Goal: Task Accomplishment & Management: Manage account settings

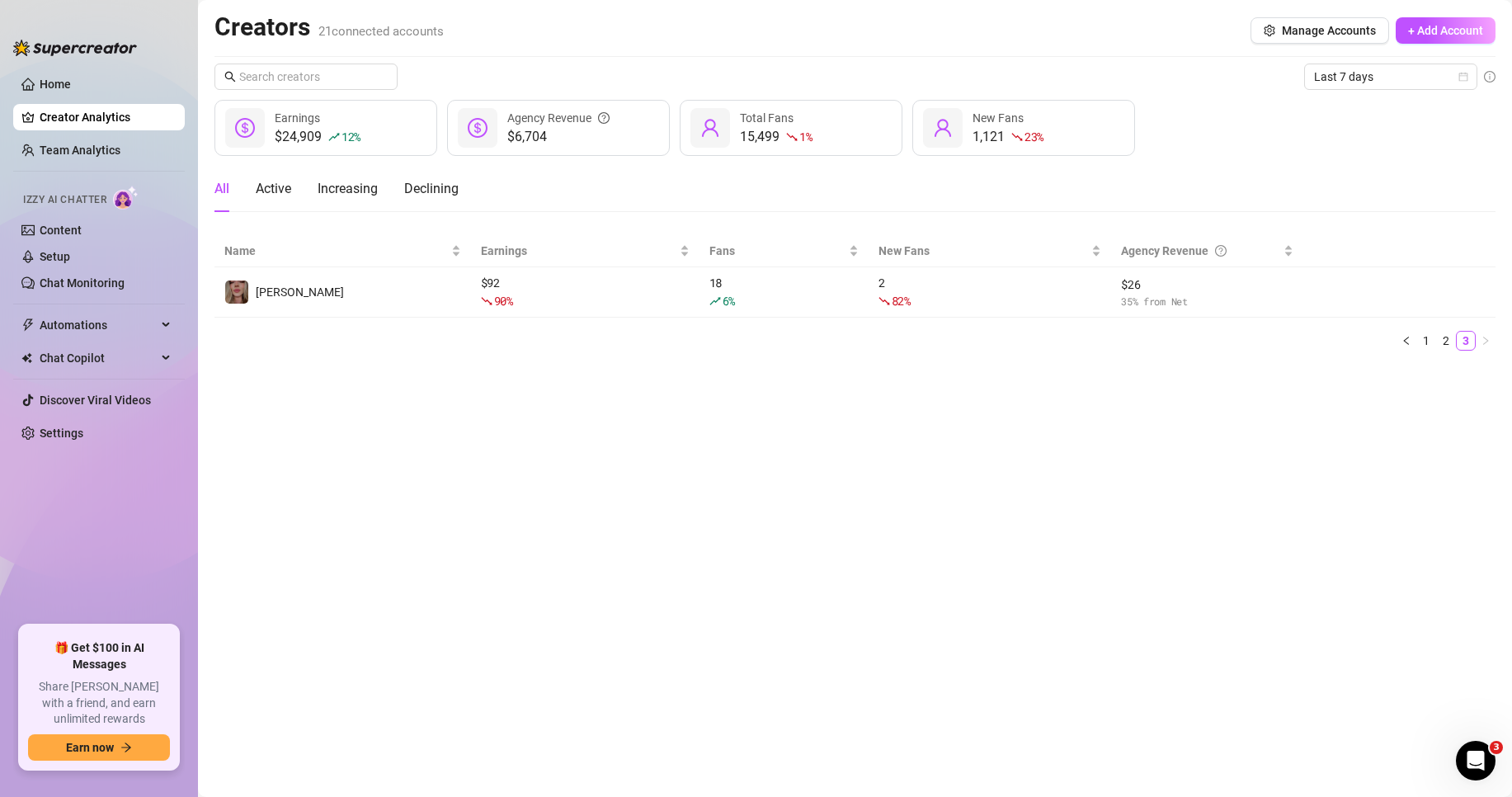
click at [74, 108] on link "Creator Analytics" at bounding box center [106, 117] width 132 height 26
click at [90, 148] on link "Team Analytics" at bounding box center [80, 150] width 81 height 13
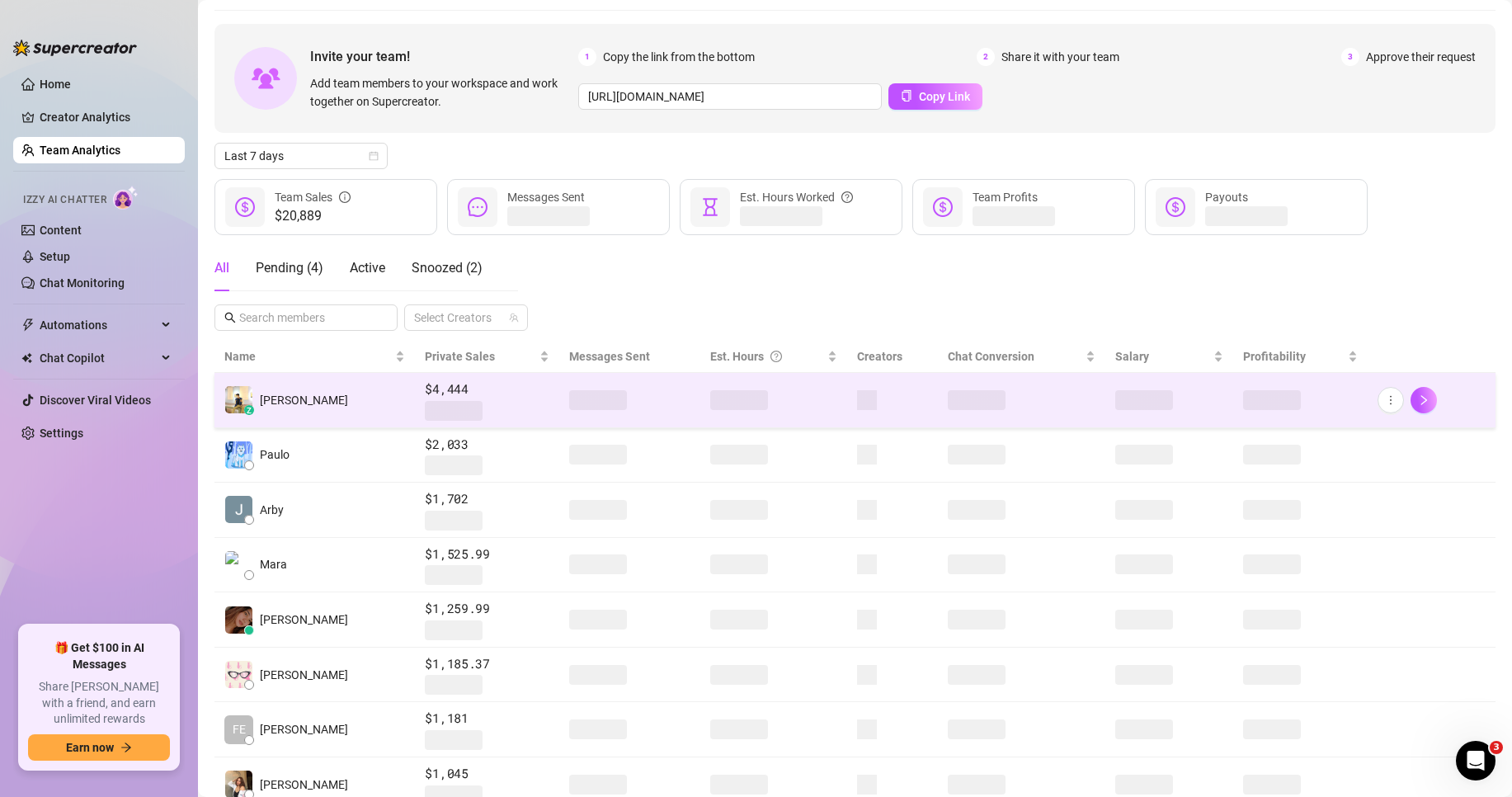
scroll to position [83, 0]
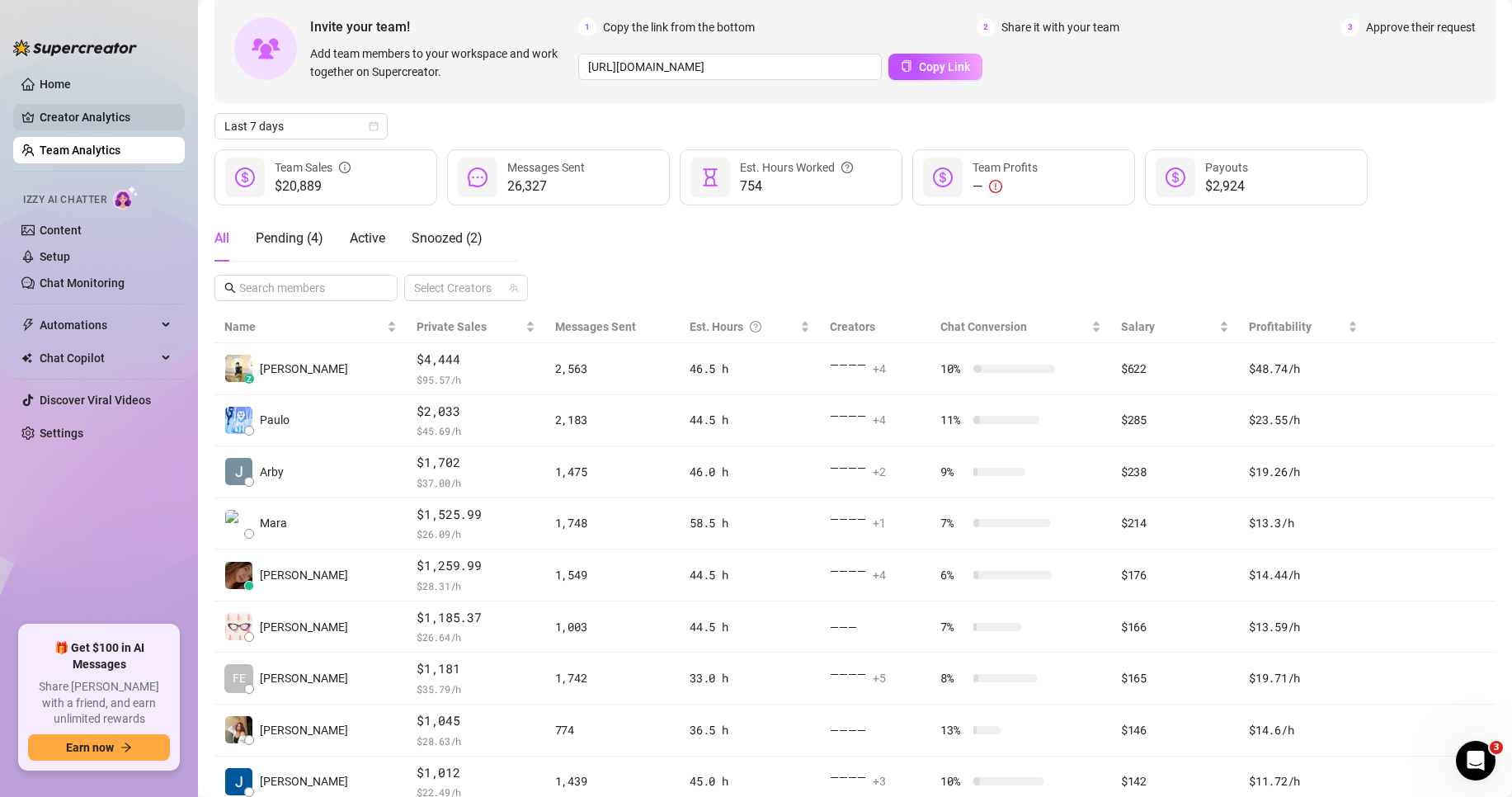
click at [132, 120] on link "Creator Analytics" at bounding box center [106, 117] width 132 height 26
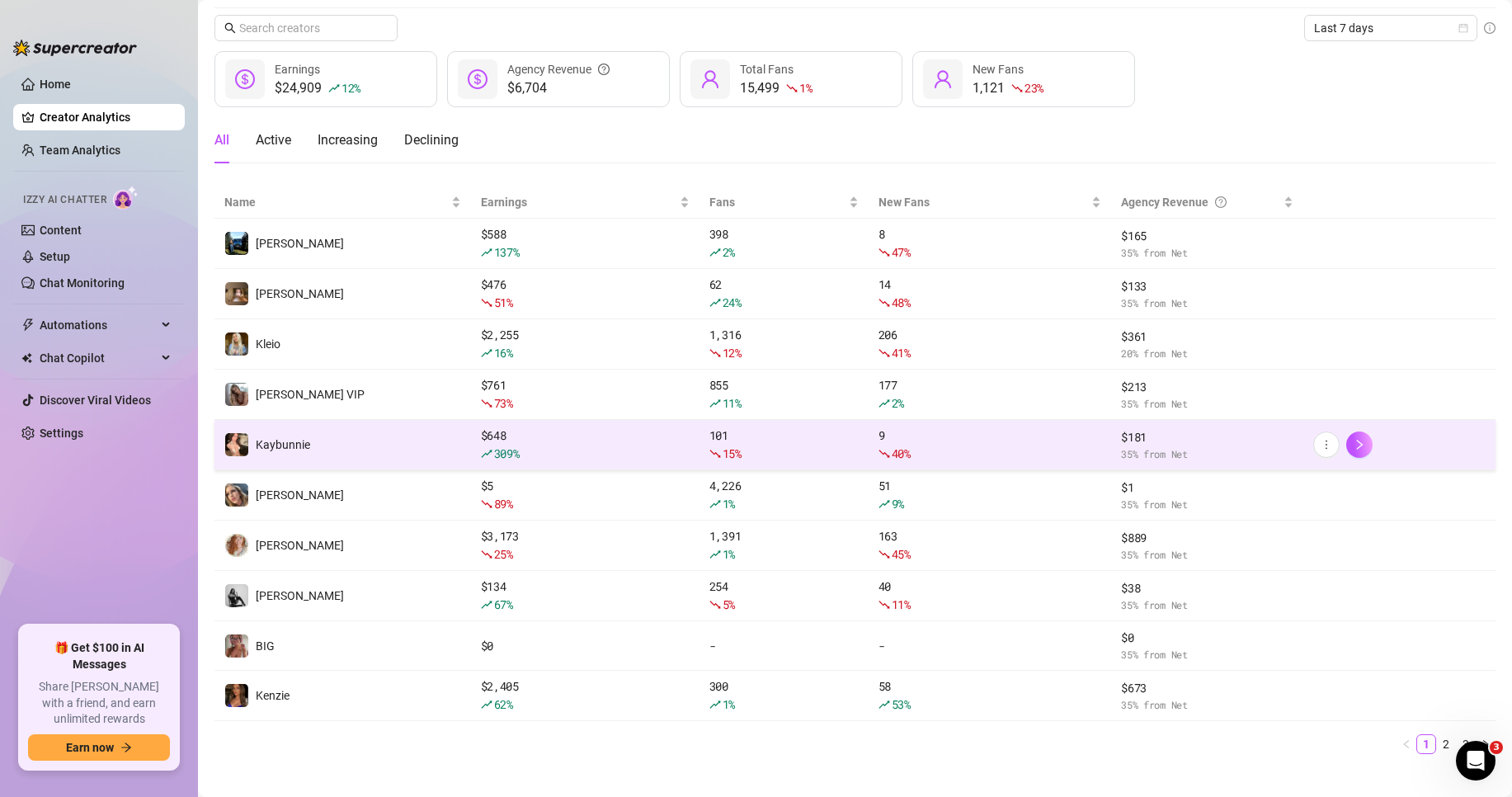
scroll to position [69, 0]
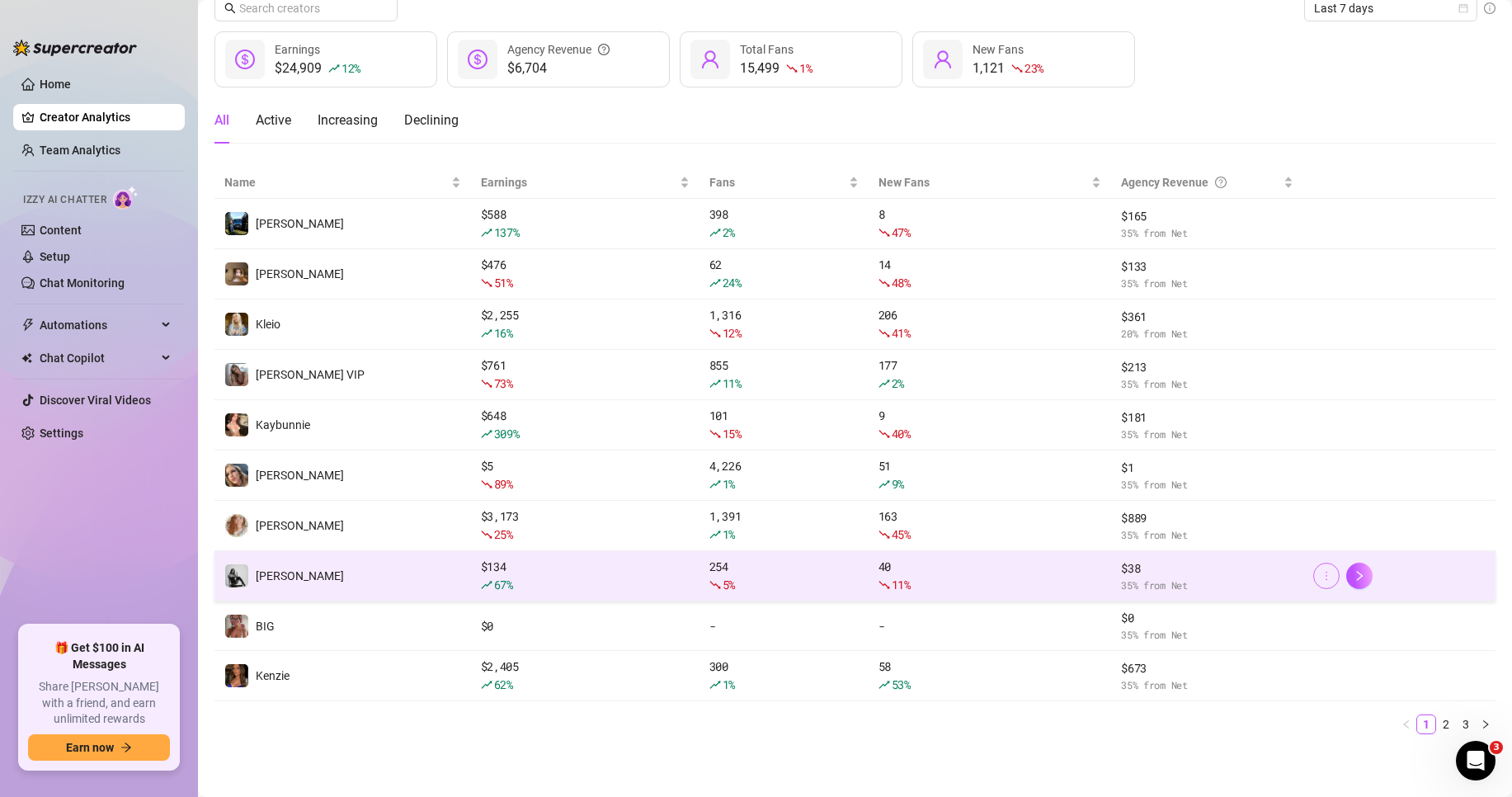
click at [1321, 577] on icon "more" at bounding box center [1326, 576] width 11 height 11
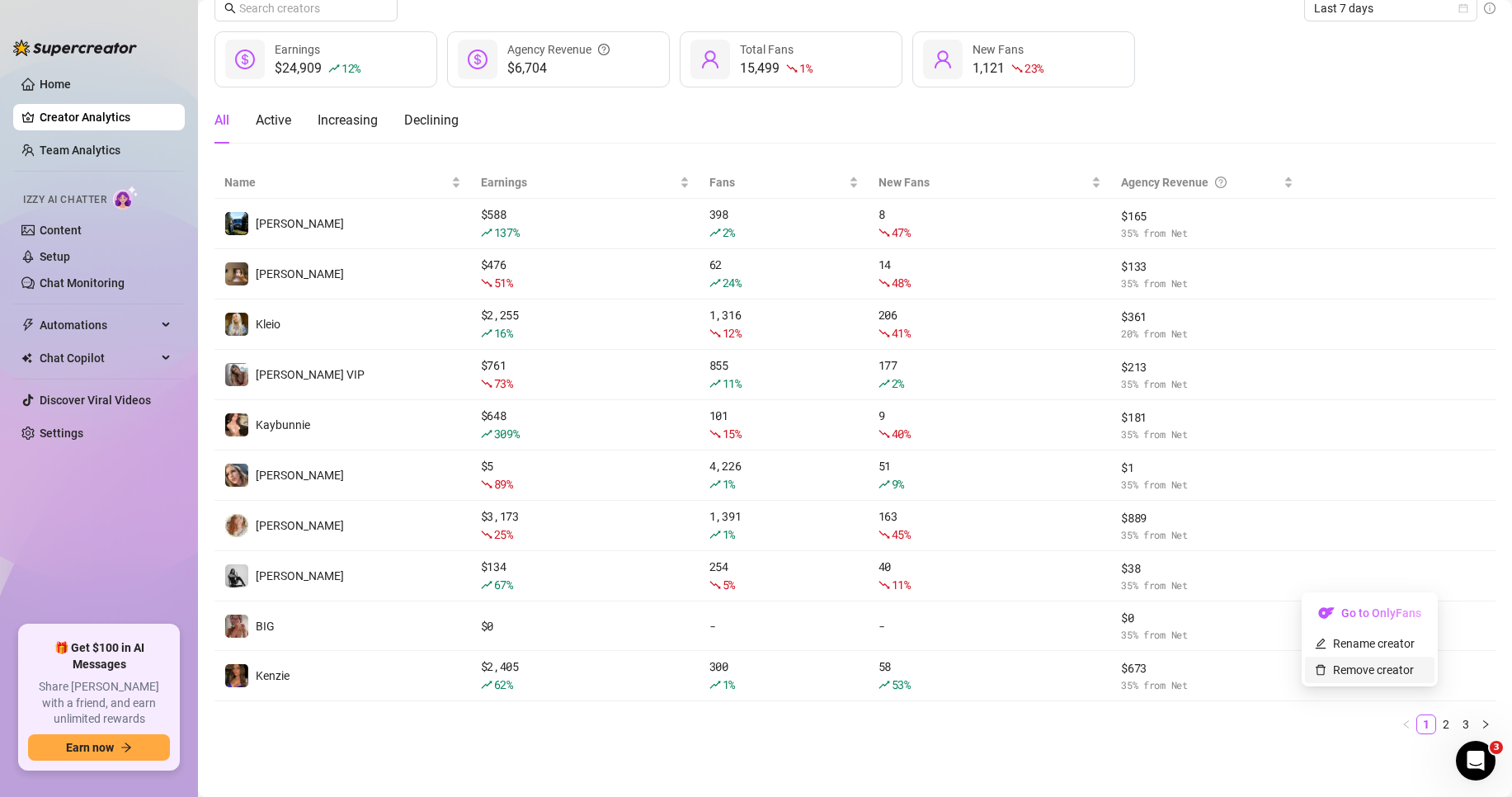
click at [1344, 676] on link "Remove creator" at bounding box center [1365, 670] width 99 height 13
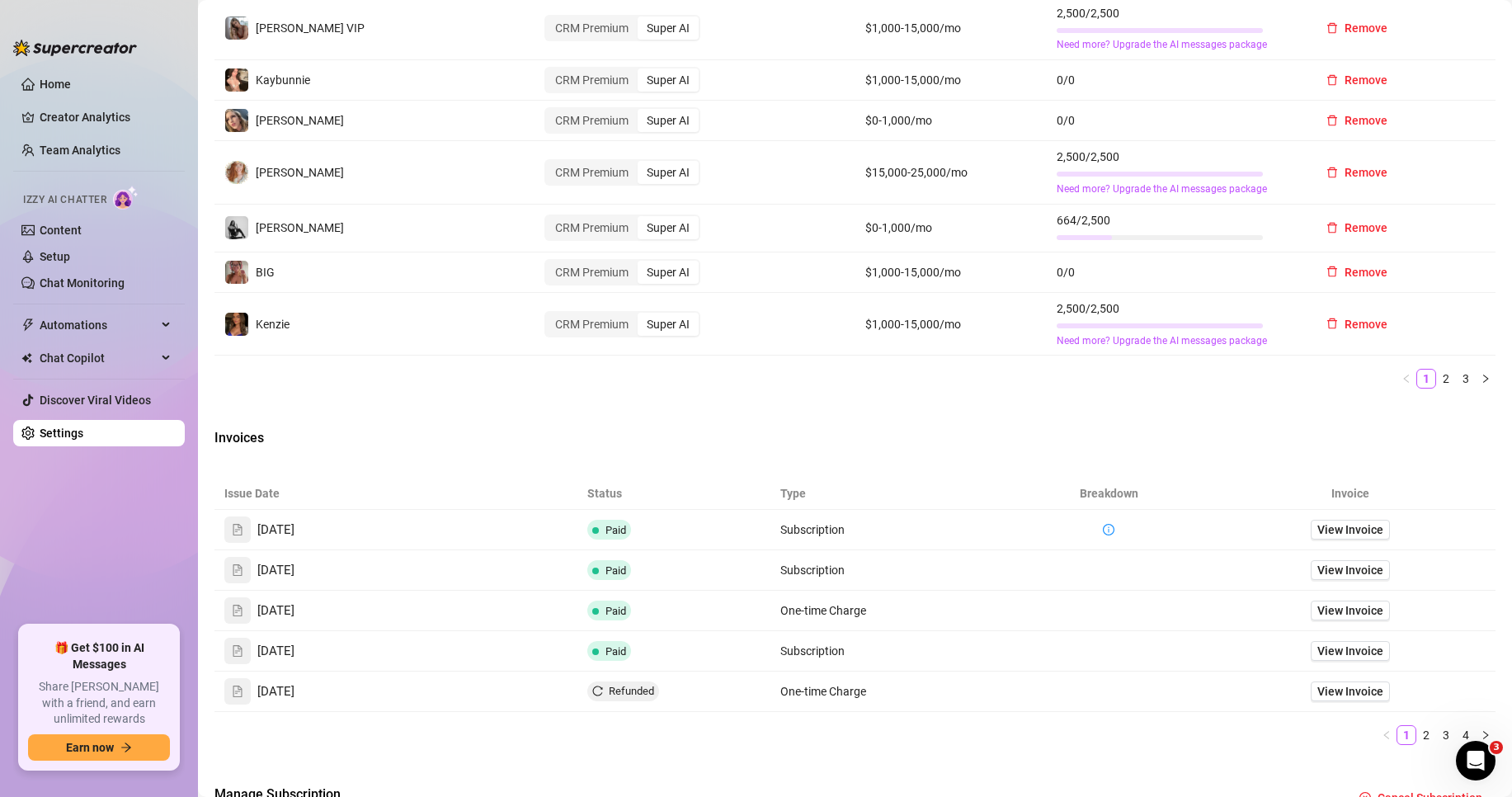
scroll to position [743, 0]
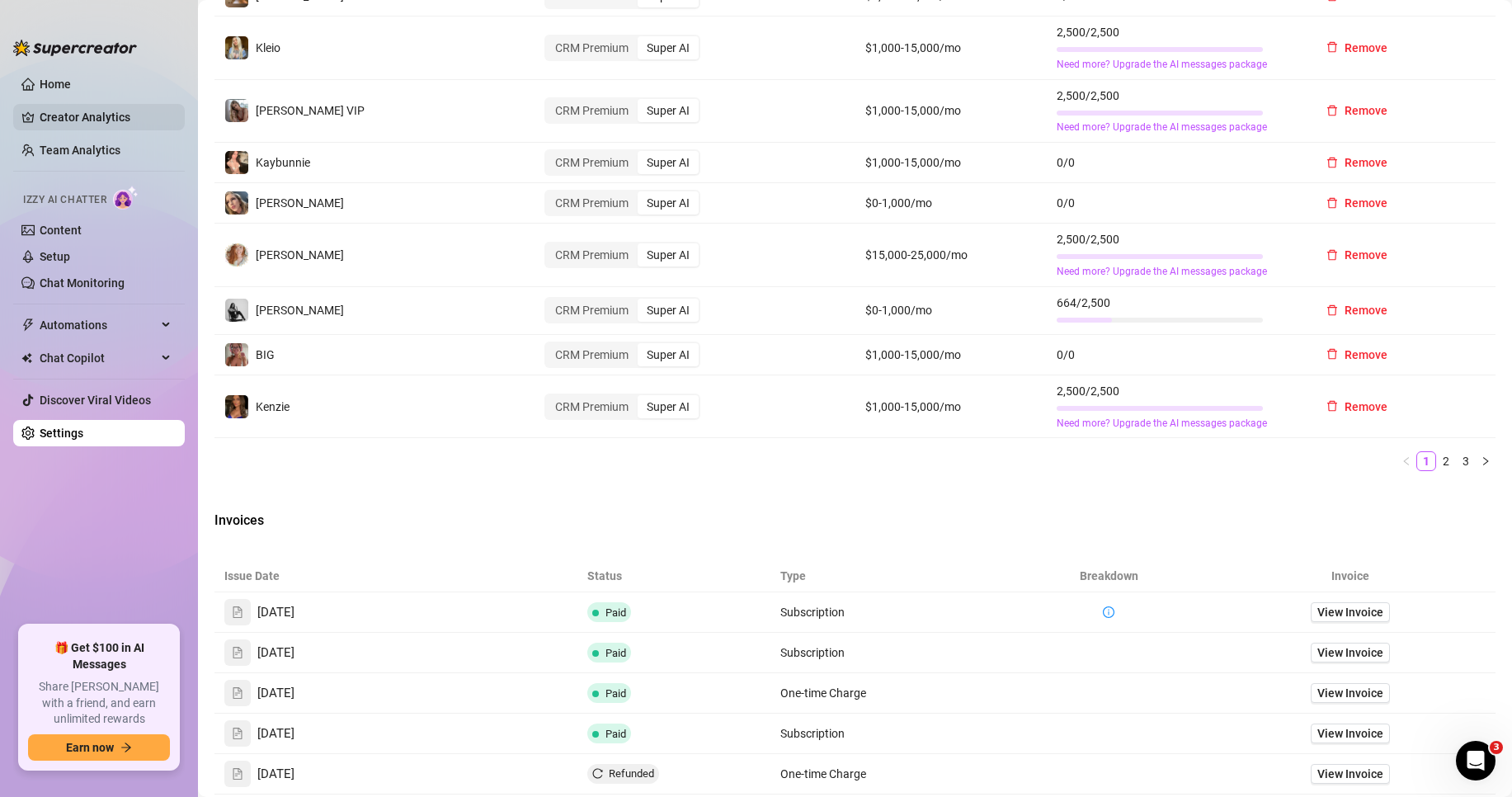
click at [73, 111] on link "Creator Analytics" at bounding box center [106, 117] width 132 height 26
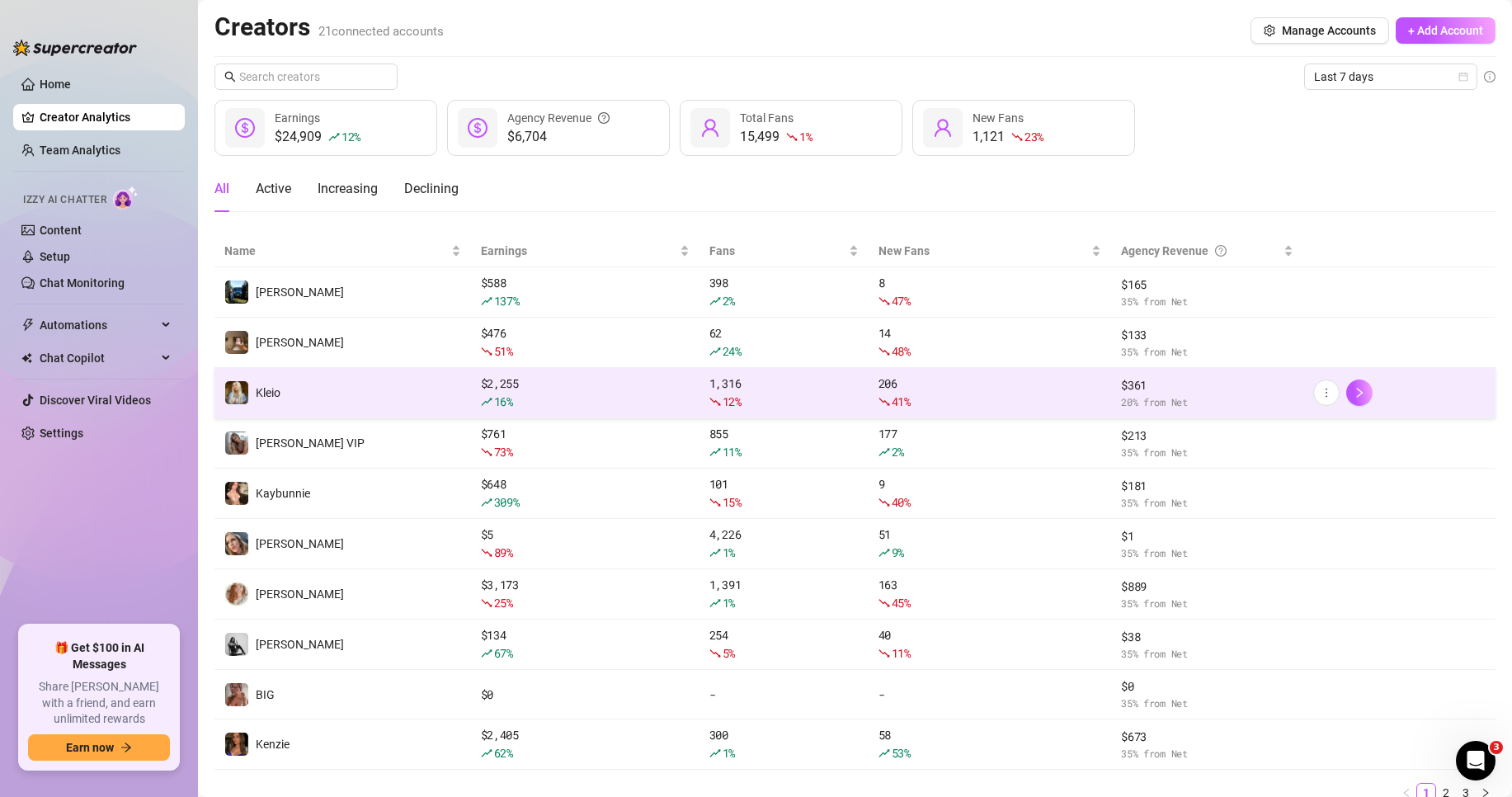
scroll to position [69, 0]
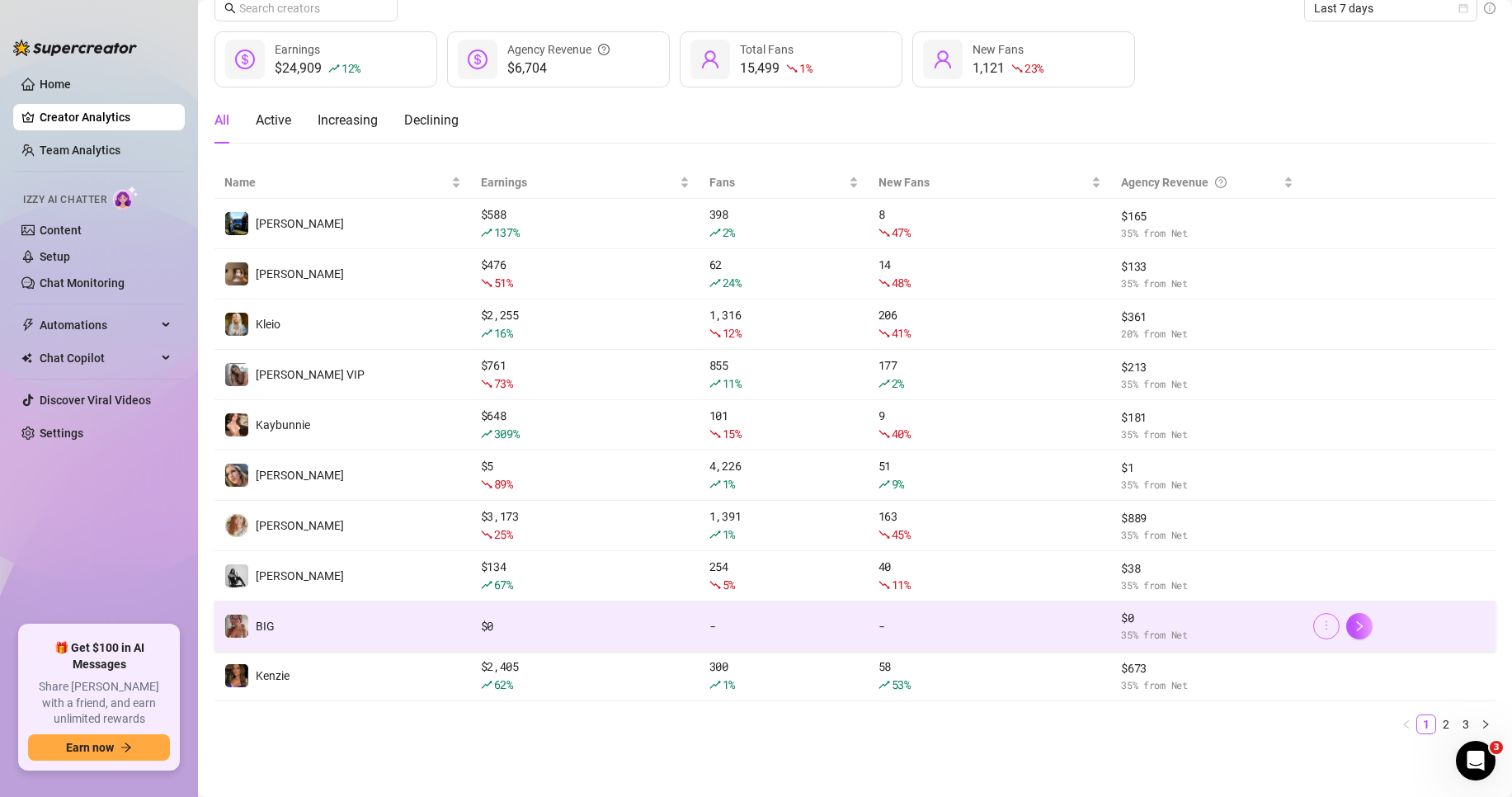
click at [1321, 624] on icon "more" at bounding box center [1326, 625] width 11 height 11
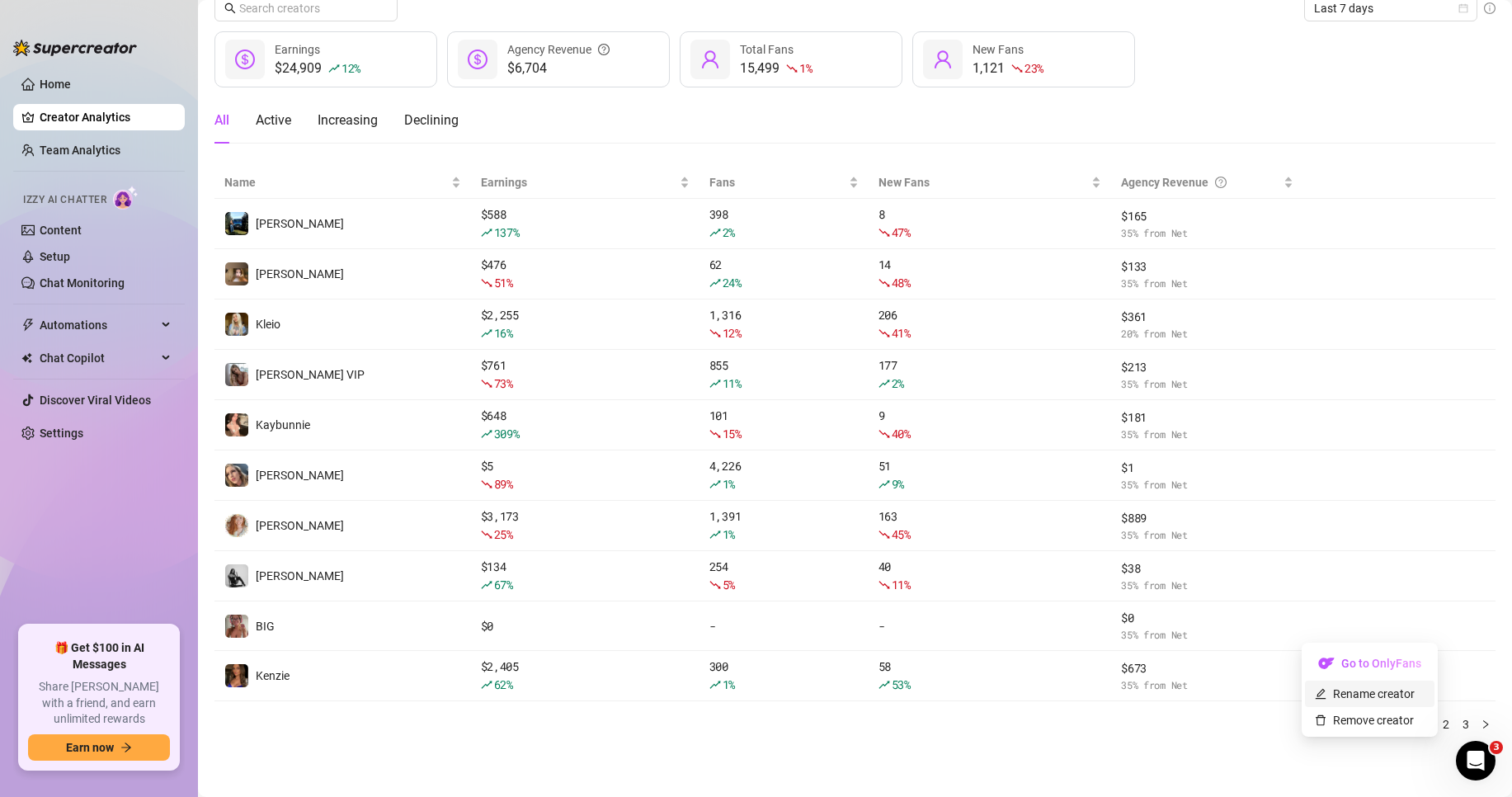
click at [1354, 689] on link "Rename creator" at bounding box center [1365, 694] width 100 height 13
click at [1325, 615] on input "text" at bounding box center [1373, 612] width 167 height 26
type input "[PERSON_NAME]"
click at [1289, 640] on button "Save" at bounding box center [1314, 653] width 50 height 26
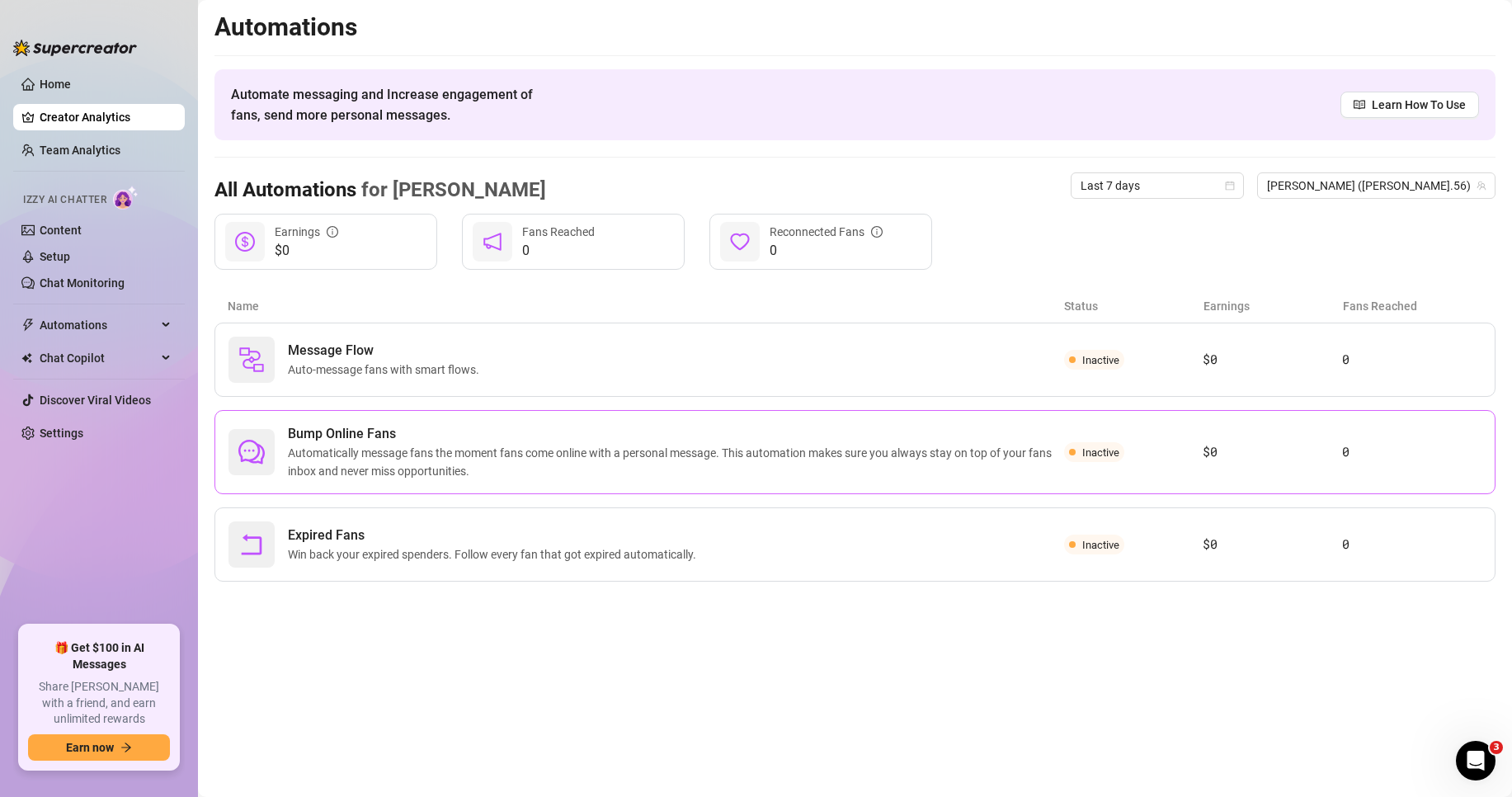
click at [1214, 431] on div "Bump Online Fans Automatically message fans the moment fans come online with a …" at bounding box center [854, 452] width 1281 height 84
